Goal: Information Seeking & Learning: Learn about a topic

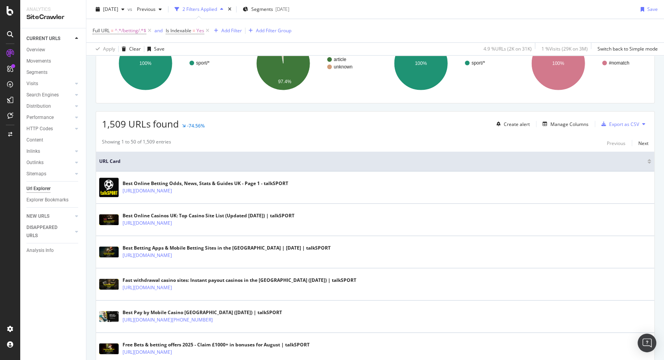
scroll to position [86, 0]
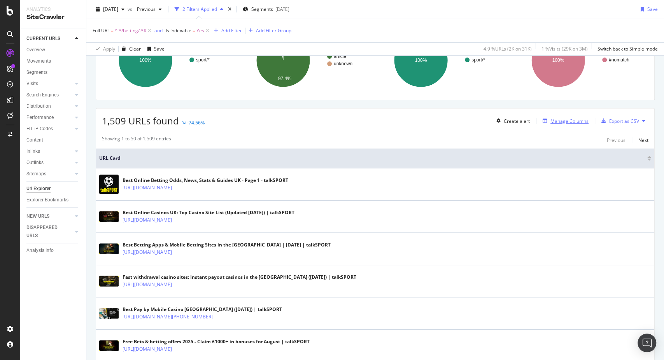
click at [560, 119] on div "Manage Columns" at bounding box center [570, 121] width 38 height 7
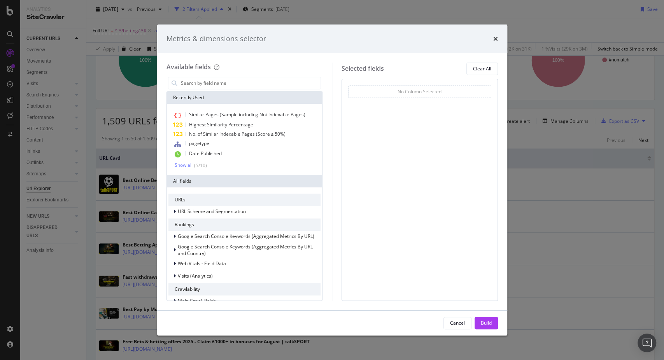
click at [493, 39] on icon "times" at bounding box center [495, 39] width 5 height 6
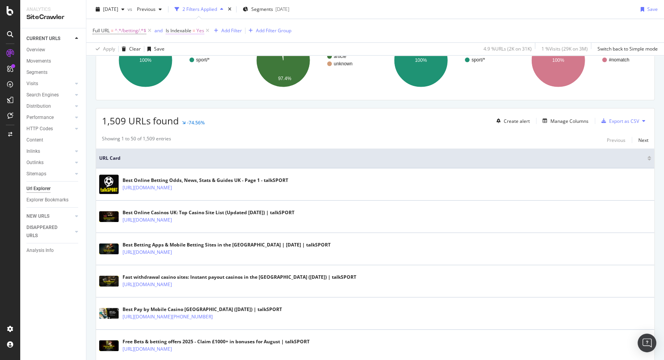
click at [181, 32] on span "Is Indexable" at bounding box center [179, 30] width 26 height 7
click at [186, 63] on icon at bounding box center [183, 61] width 5 height 5
click at [182, 88] on span "No" at bounding box center [180, 87] width 6 height 7
click at [245, 77] on div "button" at bounding box center [241, 77] width 11 height 5
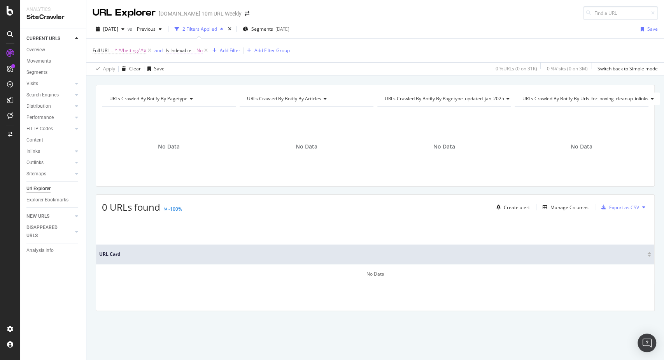
click at [195, 47] on span "=" at bounding box center [194, 50] width 3 height 7
click at [134, 48] on span "^.*/betting/.*$" at bounding box center [131, 50] width 32 height 11
click at [213, 68] on div "Apply Clear Save 0 % URLs ( 0 on 31K ) 0 % Visits ( 0 on 3M ) Switch back to Si…" at bounding box center [375, 68] width 578 height 13
click at [195, 47] on span "=" at bounding box center [194, 50] width 3 height 7
click at [302, 58] on div "Full URL = ^.*/betting/.*$ and Is Indexable = No Add Filter Add Filter Group" at bounding box center [375, 50] width 565 height 23
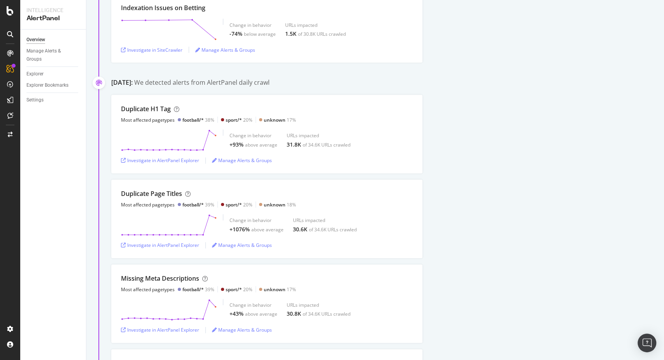
scroll to position [173, 0]
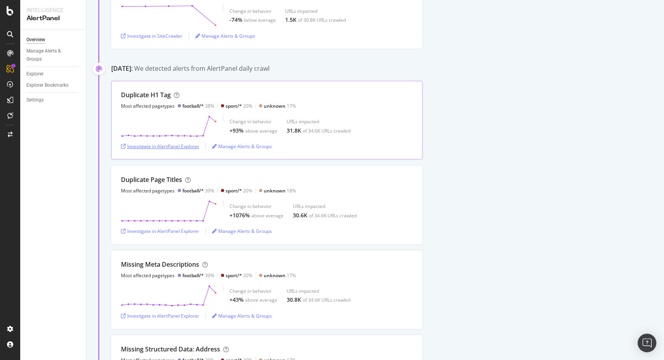
click at [140, 149] on div "Investigate in AlertPanel Explorer" at bounding box center [160, 147] width 78 height 12
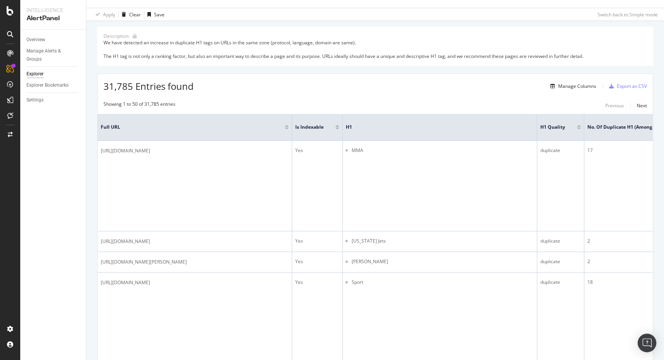
scroll to position [86, 0]
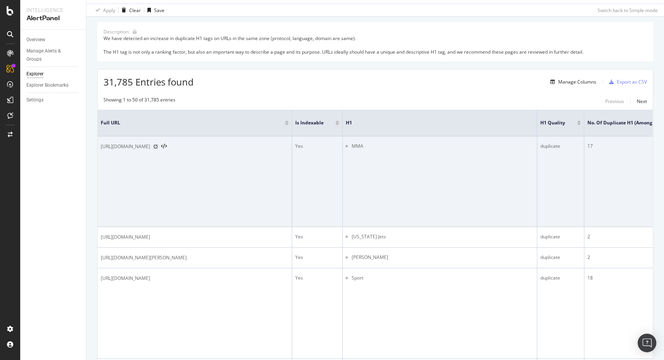
click at [158, 146] on icon at bounding box center [155, 146] width 5 height 5
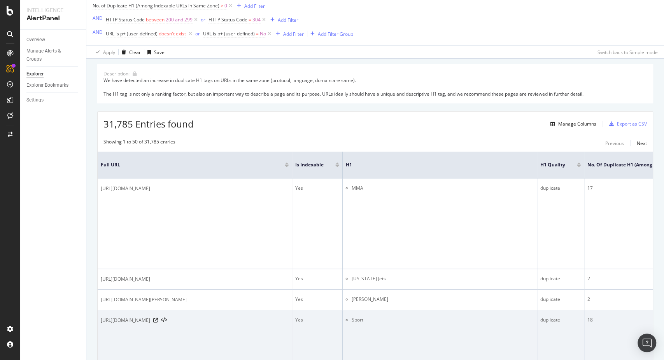
scroll to position [43, 0]
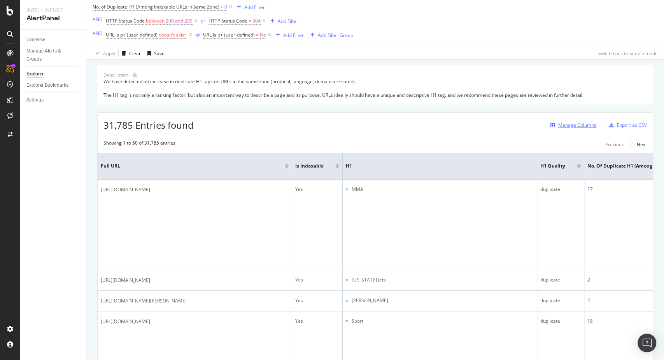
click at [558, 122] on div "Manage Columns" at bounding box center [577, 125] width 38 height 7
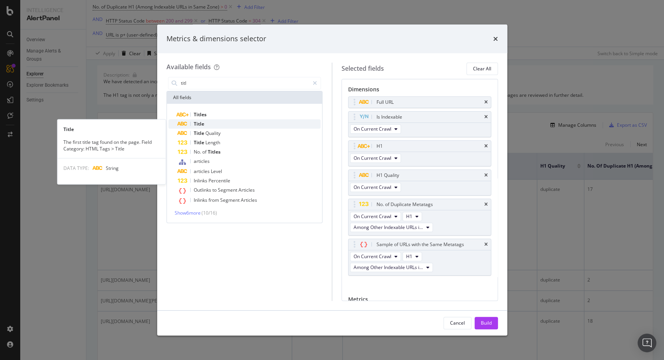
type input "titl"
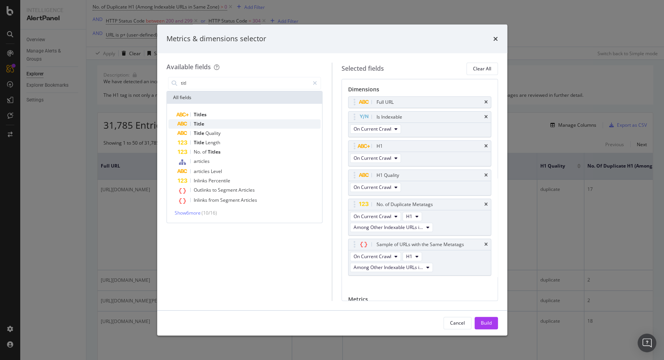
click at [245, 121] on div "Title" at bounding box center [249, 123] width 143 height 9
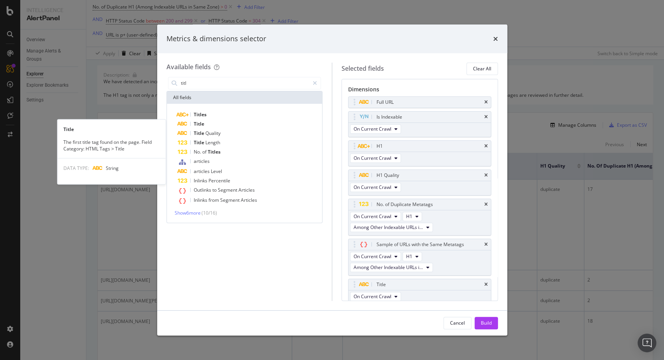
scroll to position [3, 0]
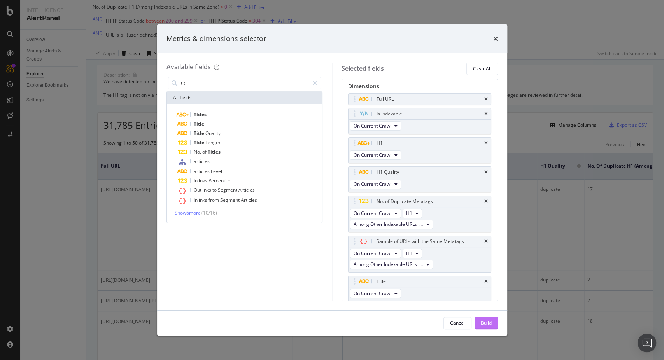
click at [492, 324] on button "Build" at bounding box center [486, 323] width 23 height 12
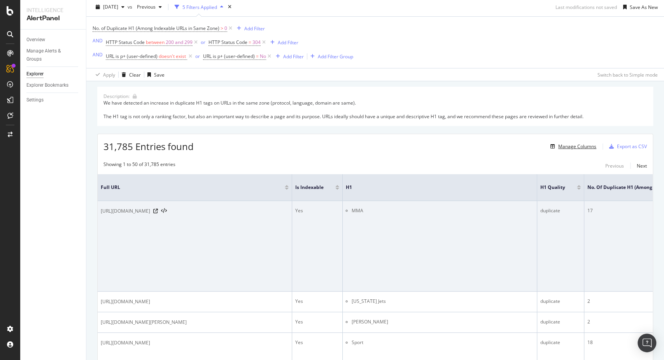
scroll to position [43, 0]
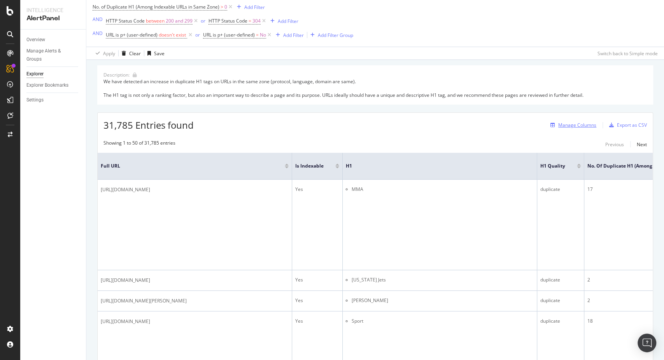
click at [573, 126] on div "Manage Columns" at bounding box center [577, 125] width 38 height 7
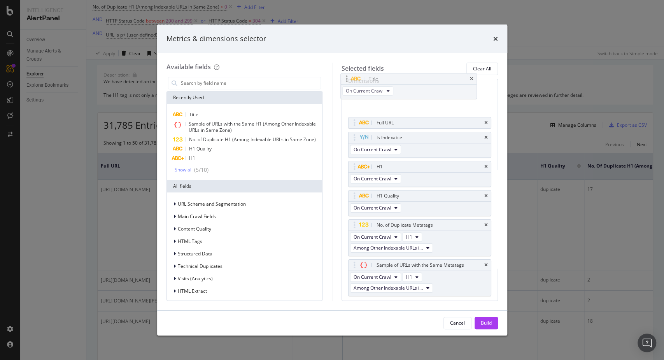
scroll to position [0, 0]
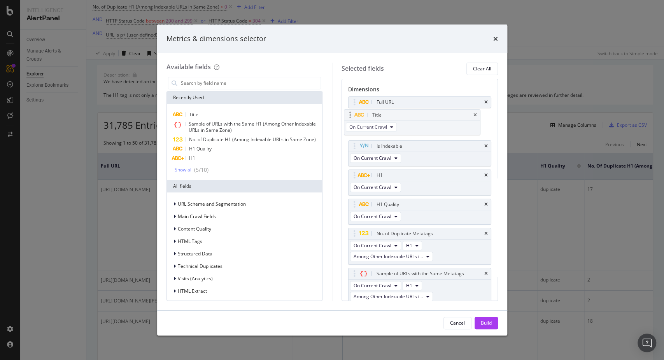
drag, startPoint x: 353, startPoint y: 214, endPoint x: 349, endPoint y: 114, distance: 99.7
click at [349, 114] on body "Intelligence AlertPanel Overview Manage Alerts & Groups Explorer Explorer Bookm…" at bounding box center [332, 180] width 664 height 360
click at [490, 327] on div "Build" at bounding box center [486, 323] width 11 height 12
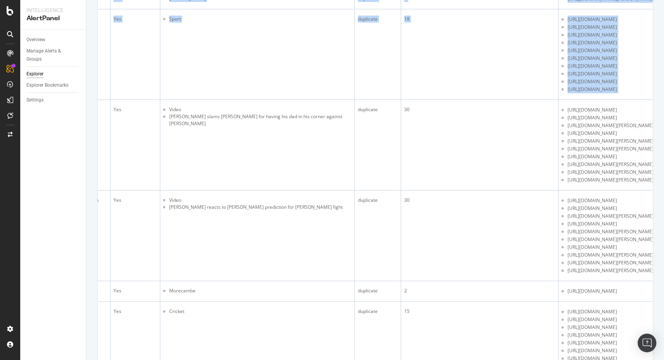
scroll to position [0, 483]
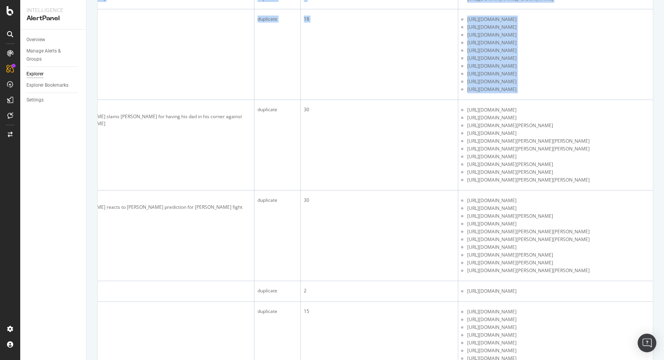
drag, startPoint x: 298, startPoint y: 226, endPoint x: 686, endPoint y: 216, distance: 388.4
click at [664, 216] on html "Intelligence AlertPanel Overview Manage Alerts & Groups Explorer Explorer Bookm…" at bounding box center [332, 180] width 664 height 360
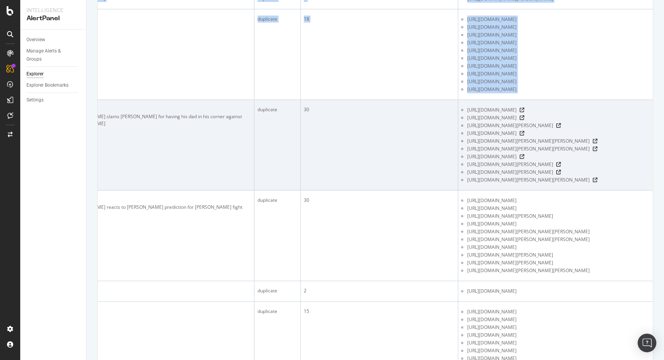
click at [347, 181] on td "30" at bounding box center [380, 145] width 158 height 91
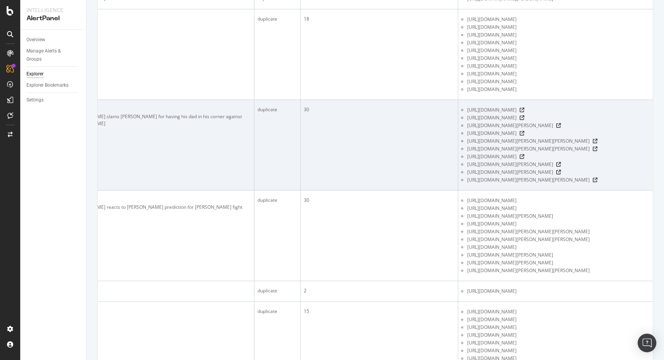
click at [347, 181] on td "30" at bounding box center [380, 145] width 158 height 91
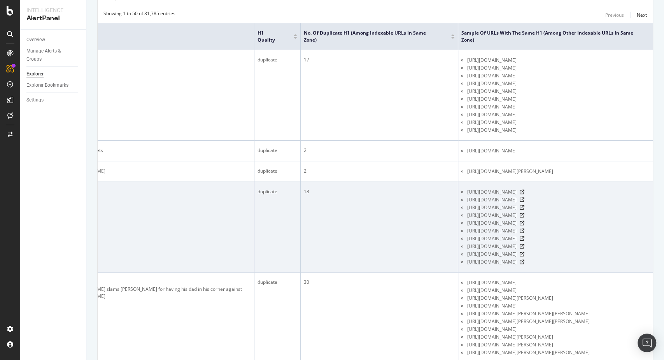
scroll to position [345, 0]
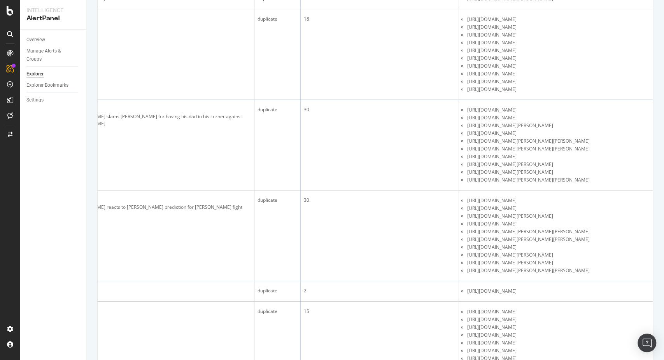
drag, startPoint x: 233, startPoint y: 197, endPoint x: 84, endPoint y: 193, distance: 149.1
click at [84, 194] on div "Intelligence AlertPanel Overview Manage Alerts & Groups Explorer Explorer Bookm…" at bounding box center [342, 180] width 644 height 360
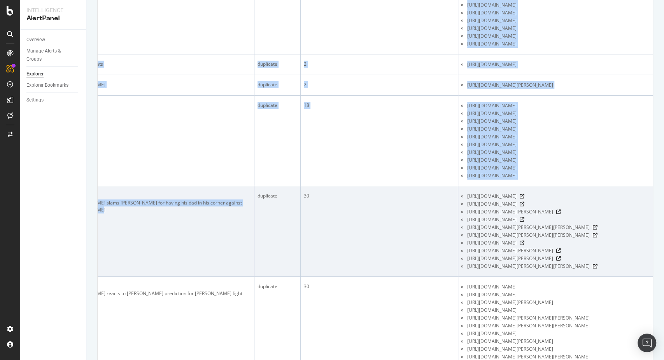
scroll to position [475, 0]
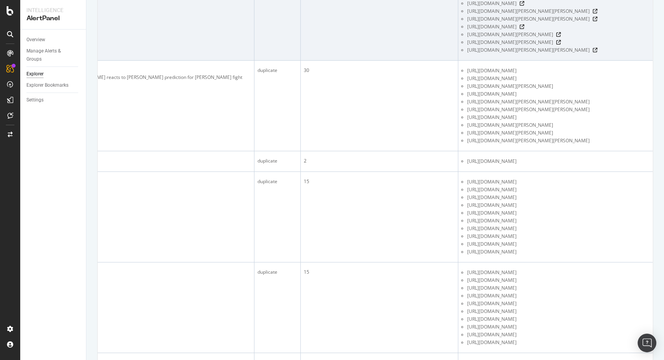
click at [347, 61] on td "30" at bounding box center [380, 15] width 158 height 91
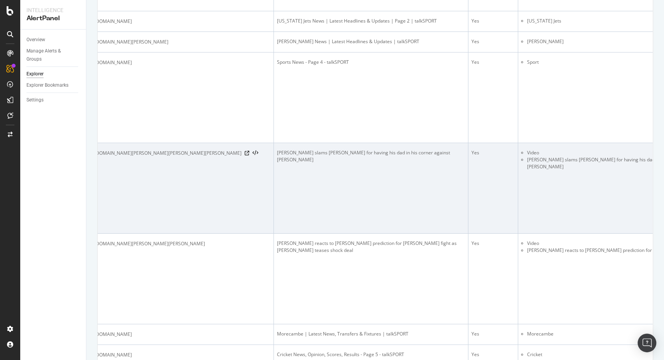
scroll to position [0, 0]
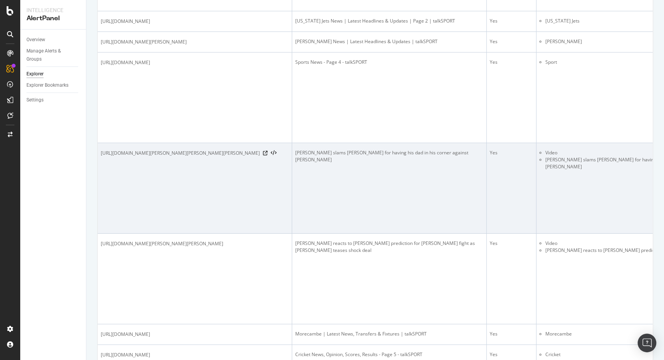
click at [274, 155] on div "[URL][DOMAIN_NAME][PERSON_NAME][PERSON_NAME][PERSON_NAME]" at bounding box center [195, 153] width 188 height 8
click at [268, 155] on icon at bounding box center [265, 153] width 5 height 5
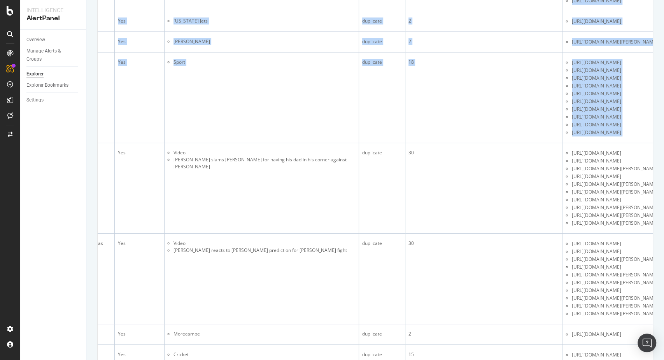
scroll to position [0, 483]
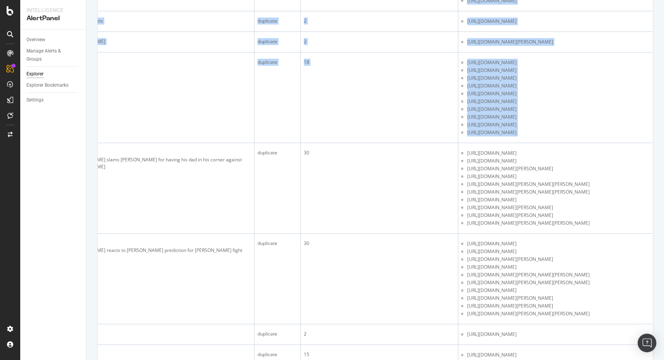
drag, startPoint x: 297, startPoint y: 210, endPoint x: 685, endPoint y: 215, distance: 387.9
click at [664, 215] on html "Intelligence AlertPanel Overview Manage Alerts & Groups Explorer Explorer Bookm…" at bounding box center [332, 180] width 664 height 360
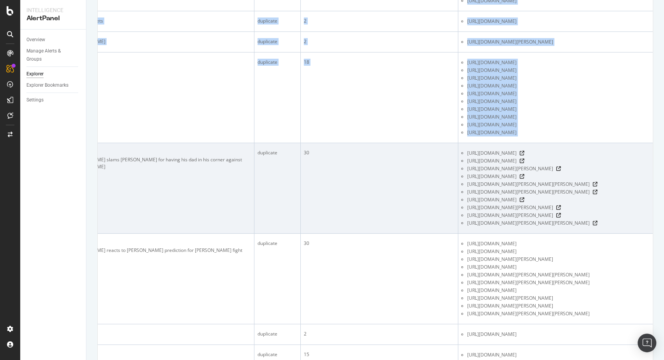
click at [372, 212] on td "30" at bounding box center [380, 188] width 158 height 91
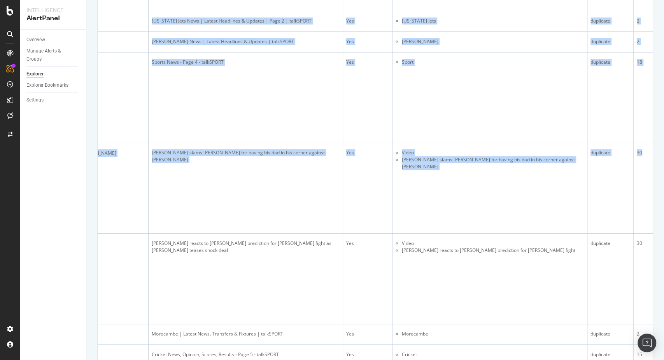
scroll to position [0, 0]
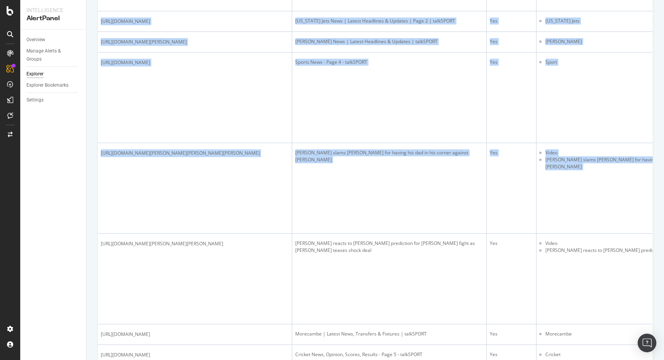
drag, startPoint x: 372, startPoint y: 212, endPoint x: 47, endPoint y: 231, distance: 324.6
click at [47, 231] on div "Intelligence AlertPanel Overview Manage Alerts & Groups Explorer Explorer Bookm…" at bounding box center [342, 180] width 644 height 360
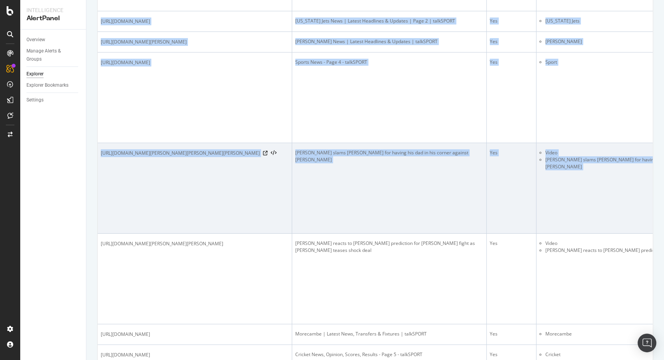
click at [181, 214] on td "[URL][DOMAIN_NAME][PERSON_NAME][PERSON_NAME][PERSON_NAME]" at bounding box center [195, 188] width 195 height 91
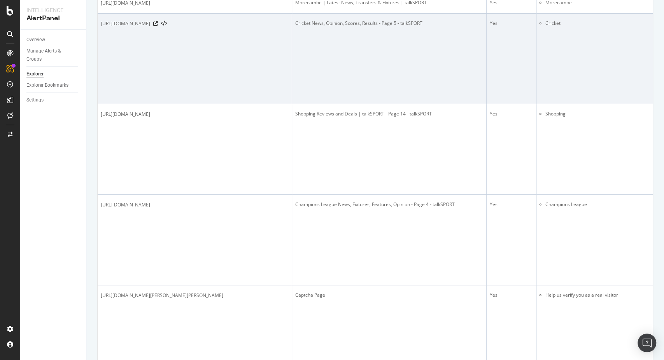
scroll to position [648, 0]
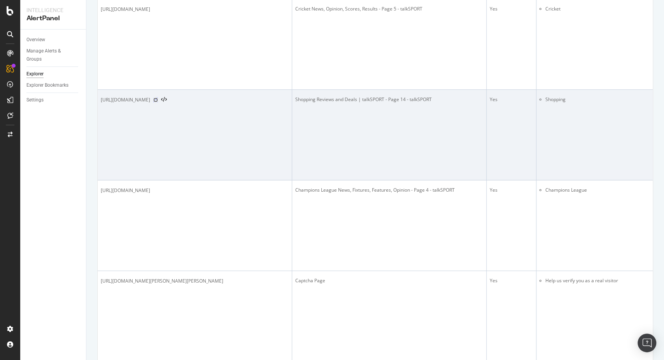
click at [158, 102] on icon at bounding box center [155, 100] width 5 height 5
